Goal: Information Seeking & Learning: Learn about a topic

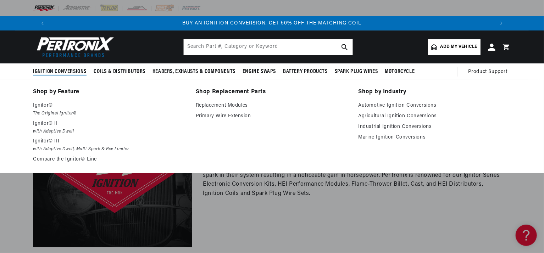
scroll to position [0, 442]
click at [68, 157] on link "Compare the Ignitor© Line" at bounding box center [109, 159] width 153 height 9
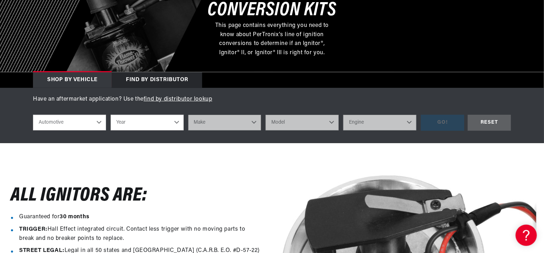
scroll to position [177, 0]
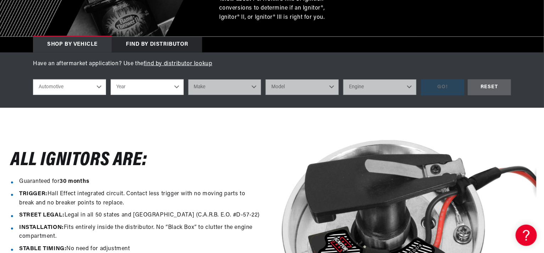
click at [135, 90] on select "Year 2022 2021 2020 2019 2018 2017 2016 2015 2014 2013 2012 2011 2010 2009 2008…" at bounding box center [147, 87] width 73 height 16
select select "1967"
click at [111, 79] on select "Year 2022 2021 2020 2019 2018 2017 2016 2015 2014 2013 2012 2011 2010 2009 2008…" at bounding box center [147, 87] width 73 height 16
select select "1967"
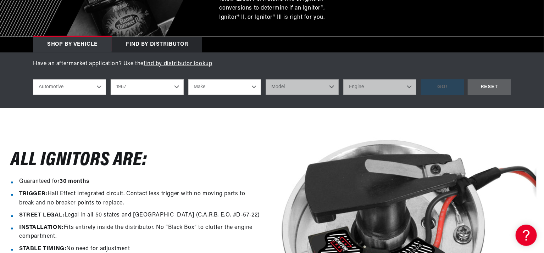
click at [206, 91] on select "Make Alfa Romeo American Motors Aston Martin Austin Austin Healey Avanti Bentle…" at bounding box center [224, 87] width 73 height 16
select select "Chevrolet"
click at [188, 79] on select "Make Alfa Romeo American Motors Aston Martin Austin Austin Healey Avanti Bentle…" at bounding box center [224, 87] width 73 height 16
select select "Chevrolet"
click at [286, 89] on select "Model Bel Air Biscayne C10 Pickup C10 Suburban C20 Pickup C20 Suburban C30 Pick…" at bounding box center [301, 87] width 73 height 16
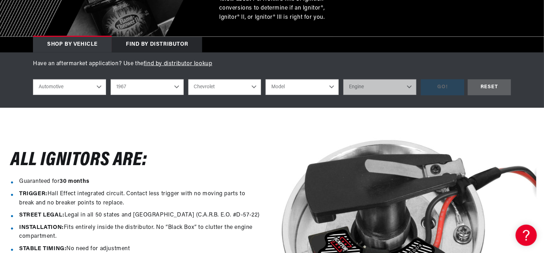
select select "Corvette"
click at [265, 79] on select "Model Bel Air Biscayne C10 Pickup C10 Suburban C20 Pickup C20 Suburban C30 Pick…" at bounding box center [301, 87] width 73 height 16
select select "Corvette"
click at [355, 90] on select "Engine 7.4L 283cid / 4.6L 327cid / 5.3L 327cid / 5.4L 350cid / 5.7L 396cid / 6.…" at bounding box center [379, 87] width 73 height 16
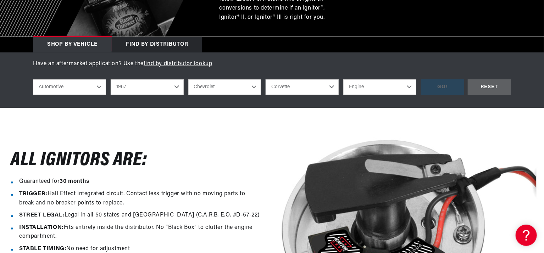
select select "327cid-5.3L"
click at [343, 79] on select "Engine 7.4L 283cid / 4.6L 327cid / 5.3L 327cid / 5.4L 350cid / 5.7L 396cid / 6.…" at bounding box center [379, 87] width 73 height 16
select select "327cid-5.3L"
click at [448, 89] on div "GO!" at bounding box center [442, 87] width 43 height 16
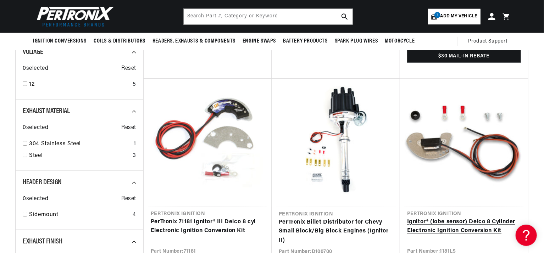
scroll to position [142, 0]
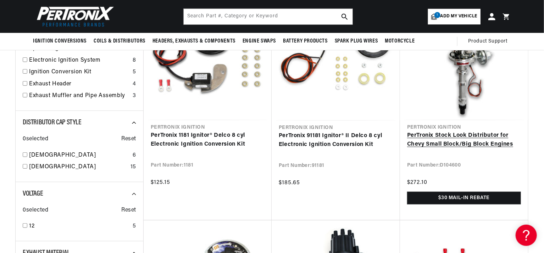
click at [452, 136] on link "PerTronix Stock Look Distributor for Chevy Small Block/Big Block Engines" at bounding box center [464, 140] width 114 height 18
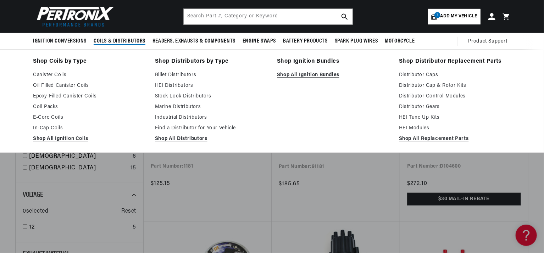
scroll to position [0, 885]
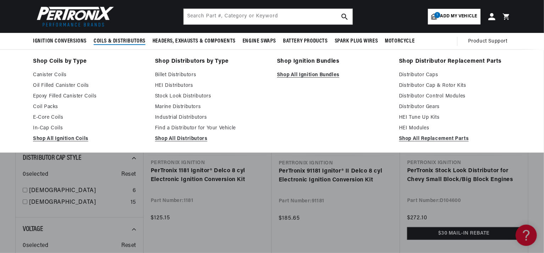
click at [337, 118] on li "Shop Ignition Bundles Shop All Ignition Bundles" at bounding box center [333, 101] width 112 height 89
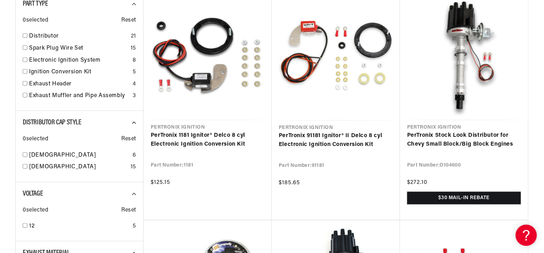
scroll to position [0, 0]
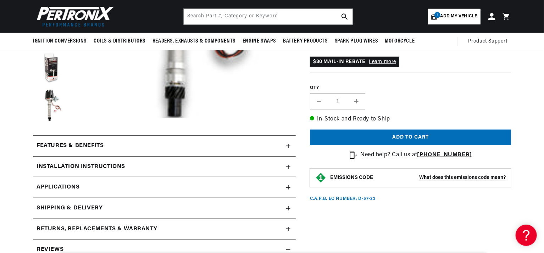
scroll to position [0, 885]
click at [88, 145] on h2 "Features & Benefits" at bounding box center [69, 145] width 67 height 9
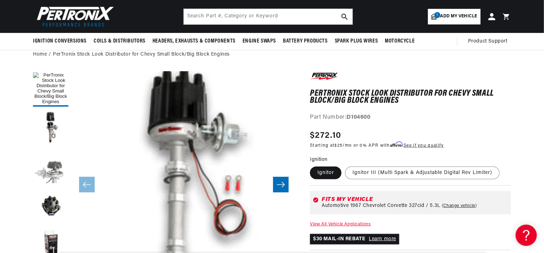
scroll to position [0, 0]
click at [58, 174] on button "Load image 3 in gallery view" at bounding box center [50, 166] width 35 height 35
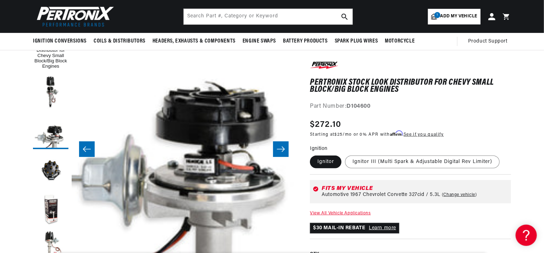
scroll to position [0, 442]
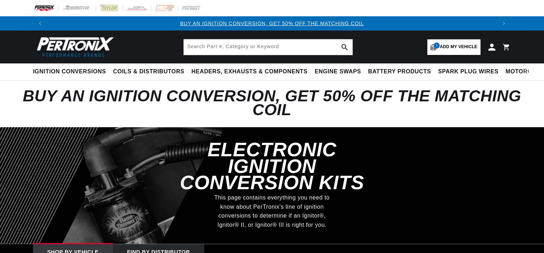
select select "RideType"
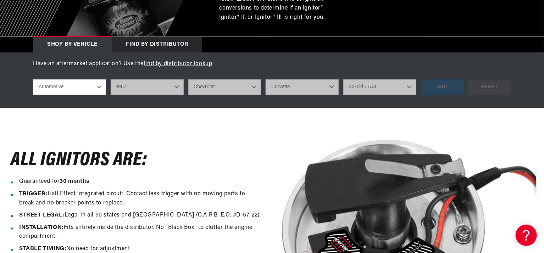
select select "1967"
select select "Chevrolet"
select select "Corvette"
select select "327cid-5.3L"
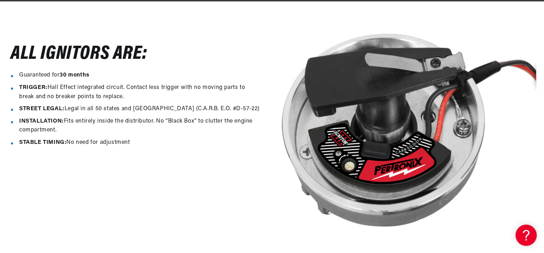
scroll to position [0, 885]
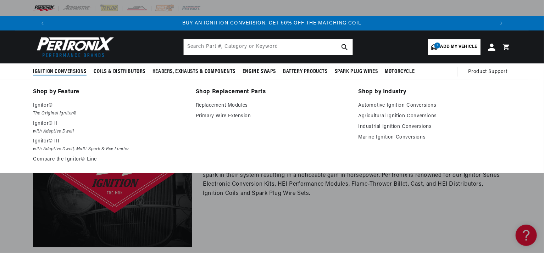
scroll to position [0, 442]
click at [42, 124] on p "Ignitor© II" at bounding box center [109, 123] width 153 height 9
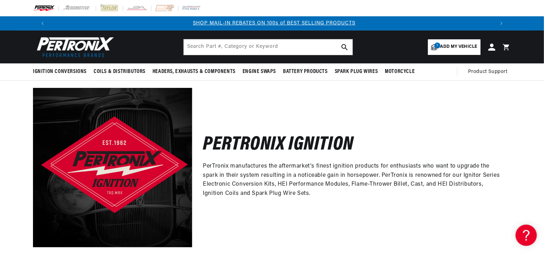
scroll to position [0, 885]
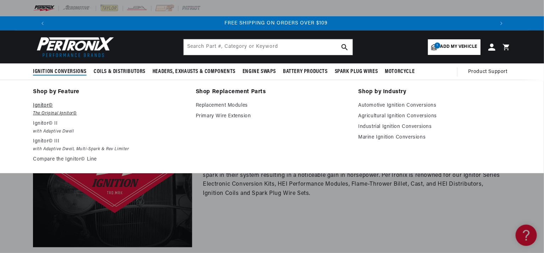
click at [44, 107] on p "Ignitor©" at bounding box center [109, 105] width 153 height 9
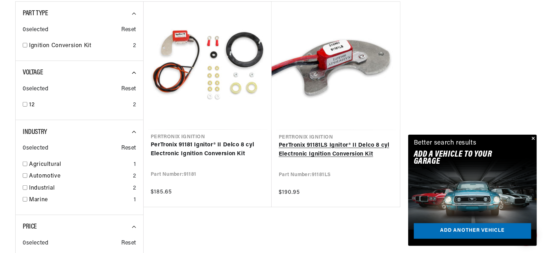
scroll to position [0, 442]
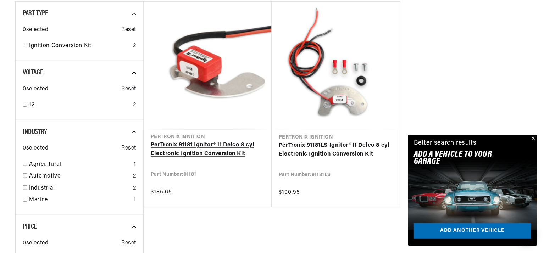
click at [202, 157] on link "PerTronix 91181 Ignitor® II Delco 8 cyl Electronic Ignition Conversion Kit" at bounding box center [208, 150] width 114 height 18
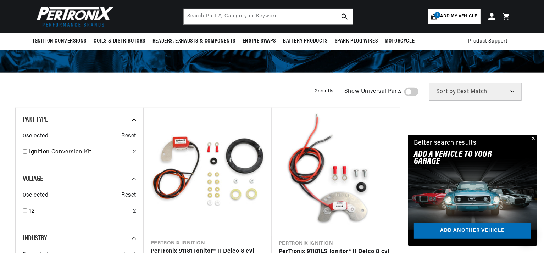
scroll to position [35, 0]
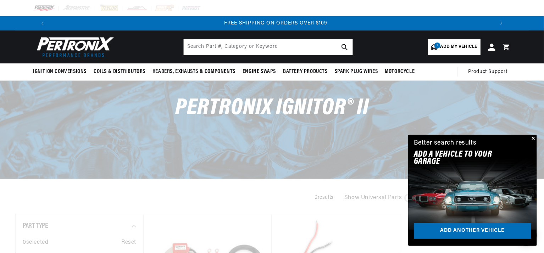
click at [534, 138] on button "Close" at bounding box center [532, 139] width 9 height 9
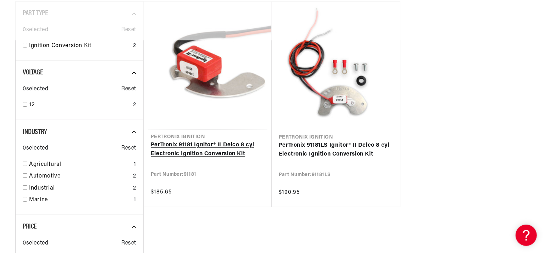
scroll to position [248, 0]
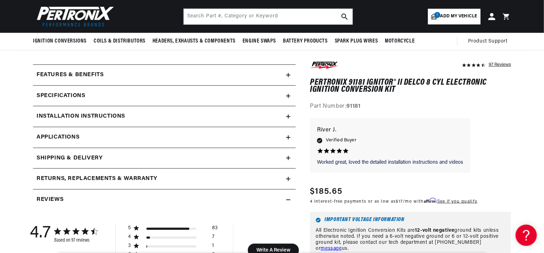
scroll to position [248, 0]
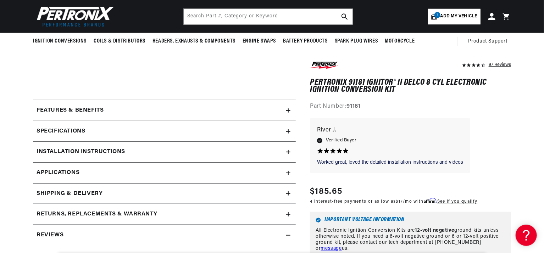
click at [98, 110] on h2 "Features & Benefits" at bounding box center [69, 110] width 67 height 9
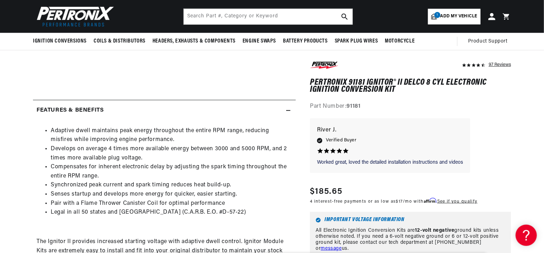
scroll to position [0, 0]
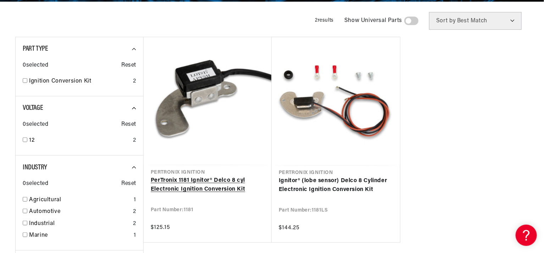
click at [221, 184] on link "PerTronix 1181 Ignitor® Delco 8 cyl Electronic Ignition Conversion Kit" at bounding box center [208, 185] width 114 height 18
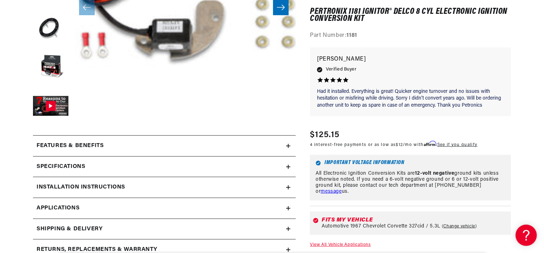
scroll to position [283, 0]
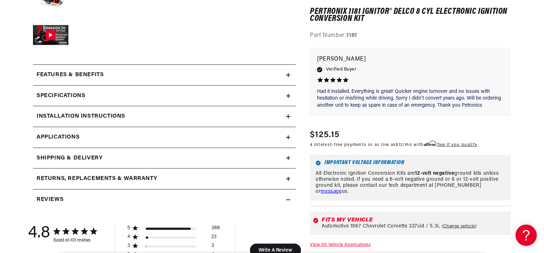
click at [95, 74] on h2 "Features & Benefits" at bounding box center [69, 75] width 67 height 9
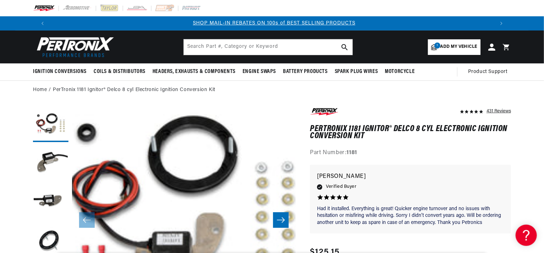
scroll to position [0, 885]
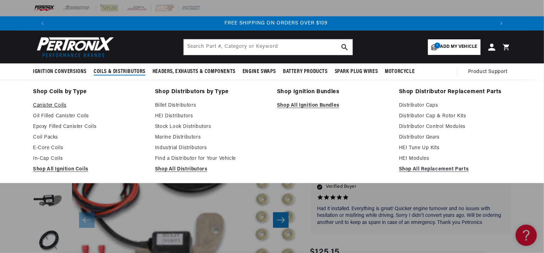
click at [59, 105] on link "Canister Coils" at bounding box center [89, 105] width 112 height 9
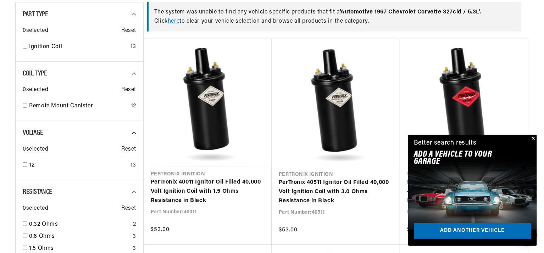
scroll to position [0, 442]
click at [533, 136] on button "Close" at bounding box center [532, 139] width 9 height 9
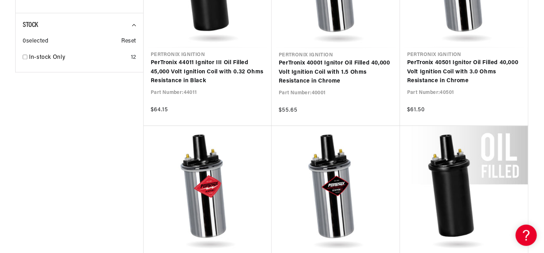
scroll to position [0, 885]
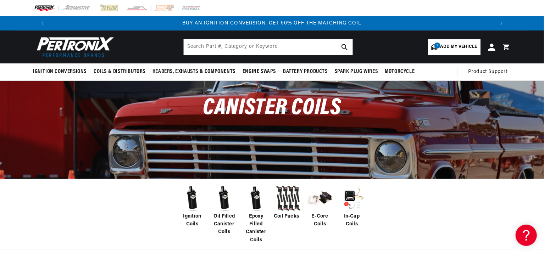
click at [454, 48] on span "Add my vehicle" at bounding box center [458, 47] width 37 height 7
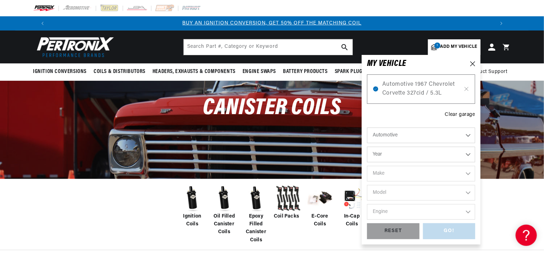
click at [452, 235] on div "GO! RESET" at bounding box center [421, 231] width 108 height 16
click at [473, 64] on icon at bounding box center [472, 63] width 5 height 5
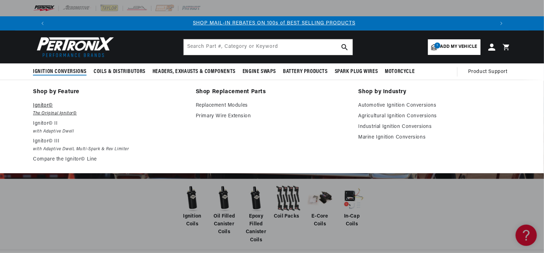
scroll to position [0, 885]
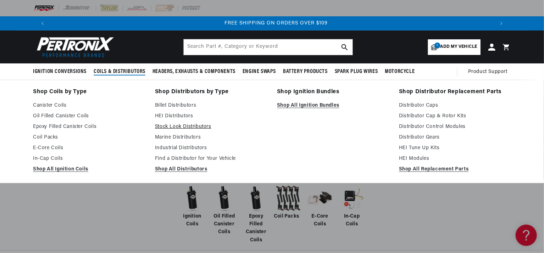
click at [187, 127] on link "Stock Look Distributors" at bounding box center [211, 127] width 112 height 9
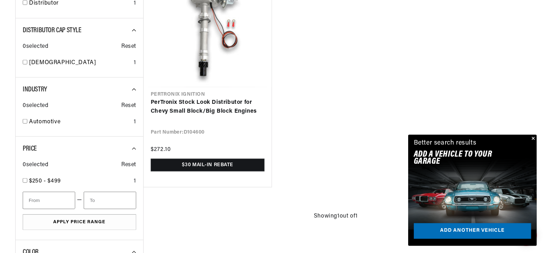
scroll to position [248, 0]
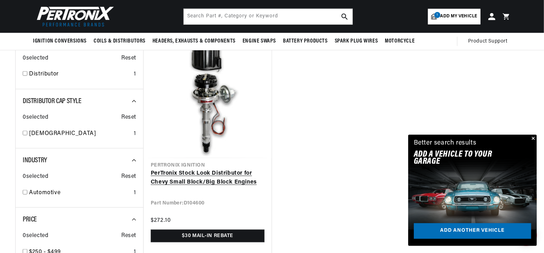
click at [221, 171] on link "PerTronix Stock Look Distributor for Chevy Small Block/Big Block Engines" at bounding box center [208, 178] width 114 height 18
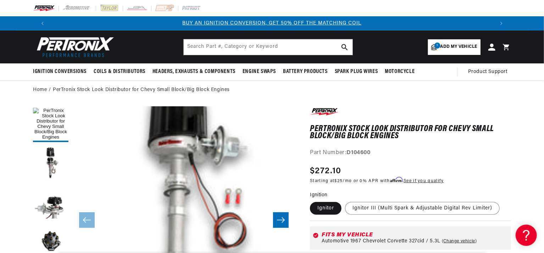
scroll to position [71, 0]
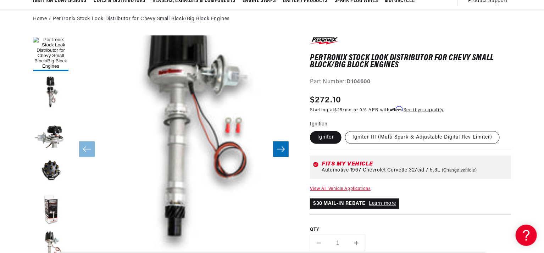
click at [393, 139] on label "Ignitor III (Multi Spark & Adjustable Digital Rev Limiter)" at bounding box center [422, 137] width 154 height 13
click at [345, 130] on input "Ignitor III (Multi Spark & Adjustable Digital Rev Limiter)" at bounding box center [345, 130] width 0 height 0
radio input "true"
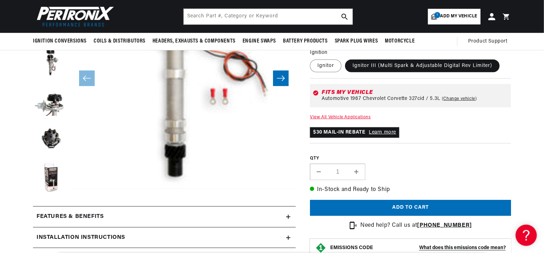
scroll to position [71, 0]
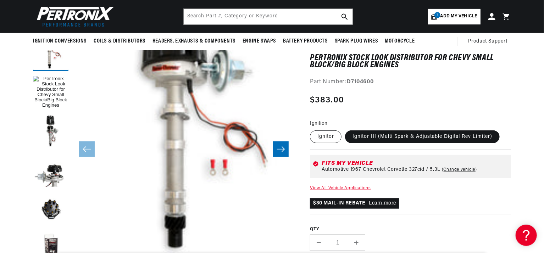
click at [325, 140] on label "Ignitor" at bounding box center [326, 136] width 32 height 13
click at [312, 129] on input "Ignitor" at bounding box center [311, 129] width 0 height 0
radio input "true"
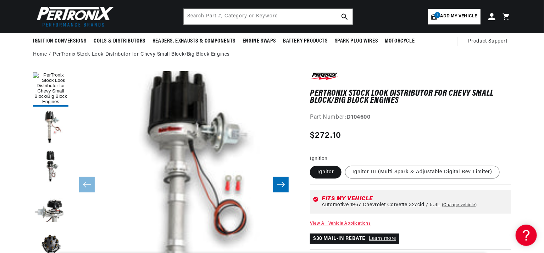
scroll to position [22, 0]
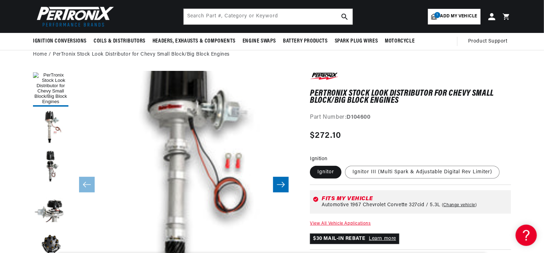
click at [283, 186] on icon "Slide right" at bounding box center [280, 184] width 9 height 7
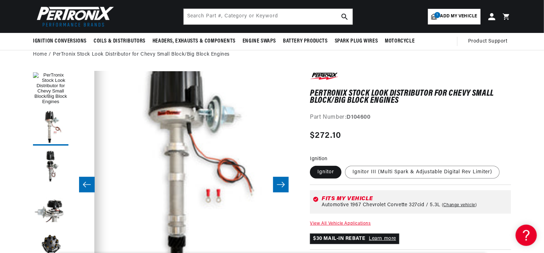
click at [283, 186] on icon "Slide right" at bounding box center [280, 184] width 9 height 7
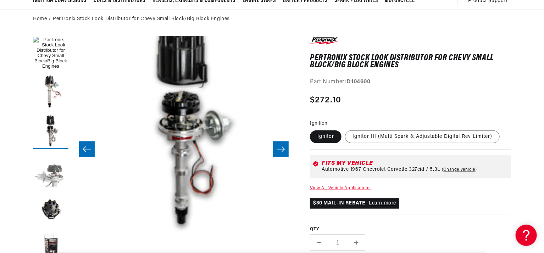
scroll to position [0, 442]
click at [56, 175] on button "Load image 3 in gallery view" at bounding box center [50, 170] width 35 height 35
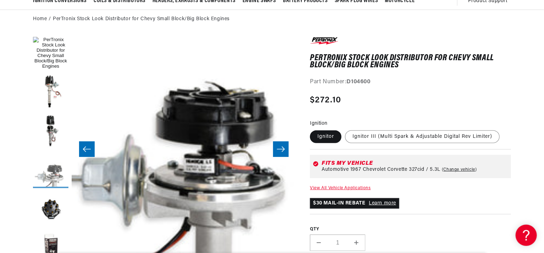
scroll to position [35, 0]
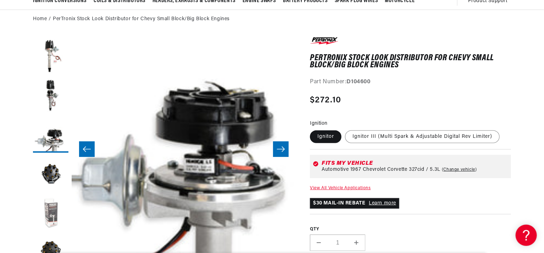
click at [51, 207] on button "Load image 5 in gallery view" at bounding box center [50, 212] width 35 height 35
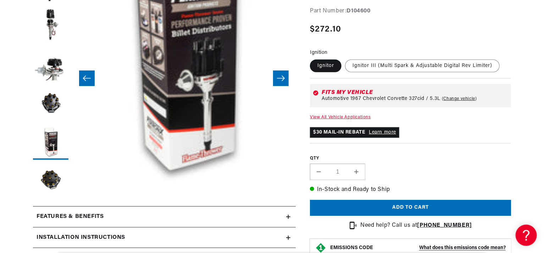
scroll to position [177, 0]
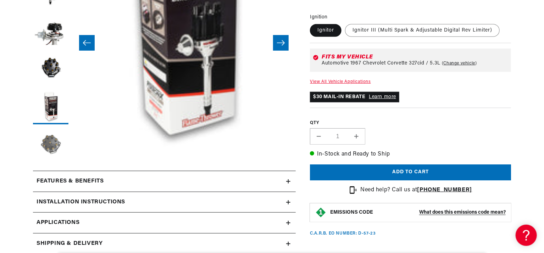
click at [60, 150] on button "Load image 7 in gallery view" at bounding box center [50, 145] width 35 height 35
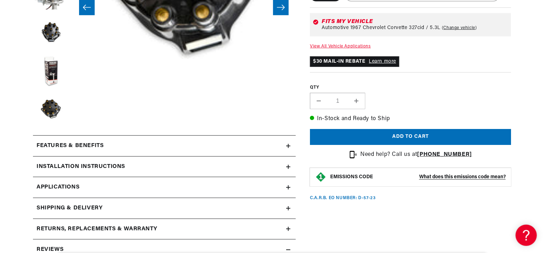
scroll to position [248, 0]
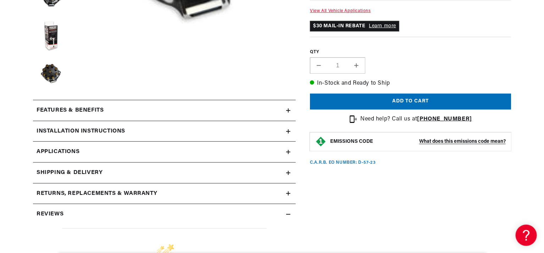
click at [102, 132] on h2 "Installation instructions" at bounding box center [80, 131] width 89 height 9
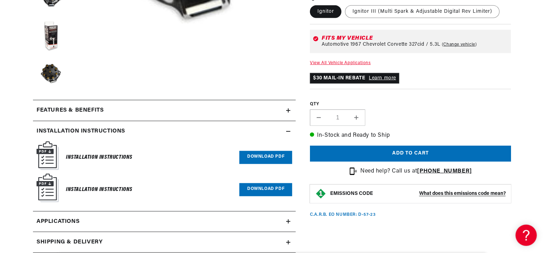
scroll to position [0, 0]
click at [92, 107] on h2 "Features & Benefits" at bounding box center [69, 110] width 67 height 9
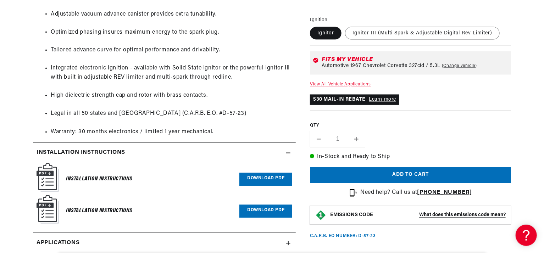
scroll to position [709, 0]
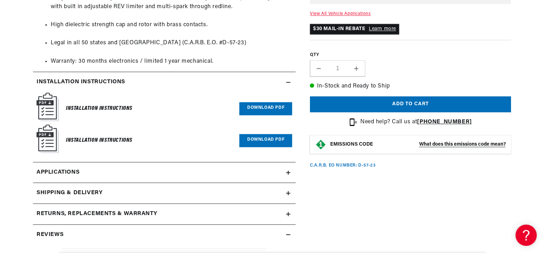
click at [271, 108] on link "Download PDF" at bounding box center [265, 108] width 53 height 13
